Goal: Task Accomplishment & Management: Manage account settings

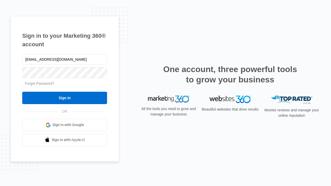
type input "dankie614@gmail.com"
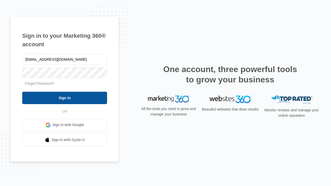
click at [65, 98] on input "Sign In" at bounding box center [64, 98] width 85 height 12
